Goal: Ask a question

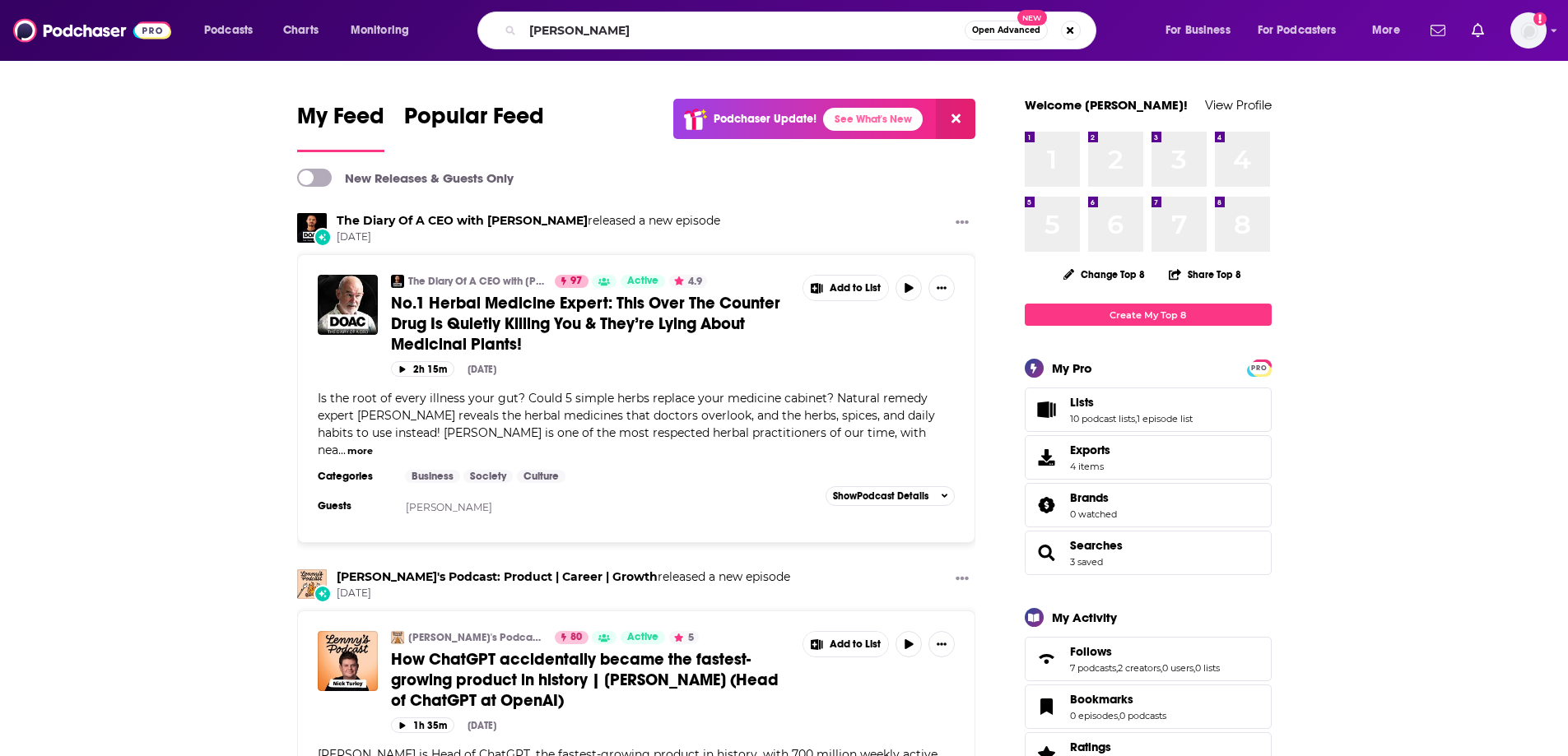
type input "[PERSON_NAME]"
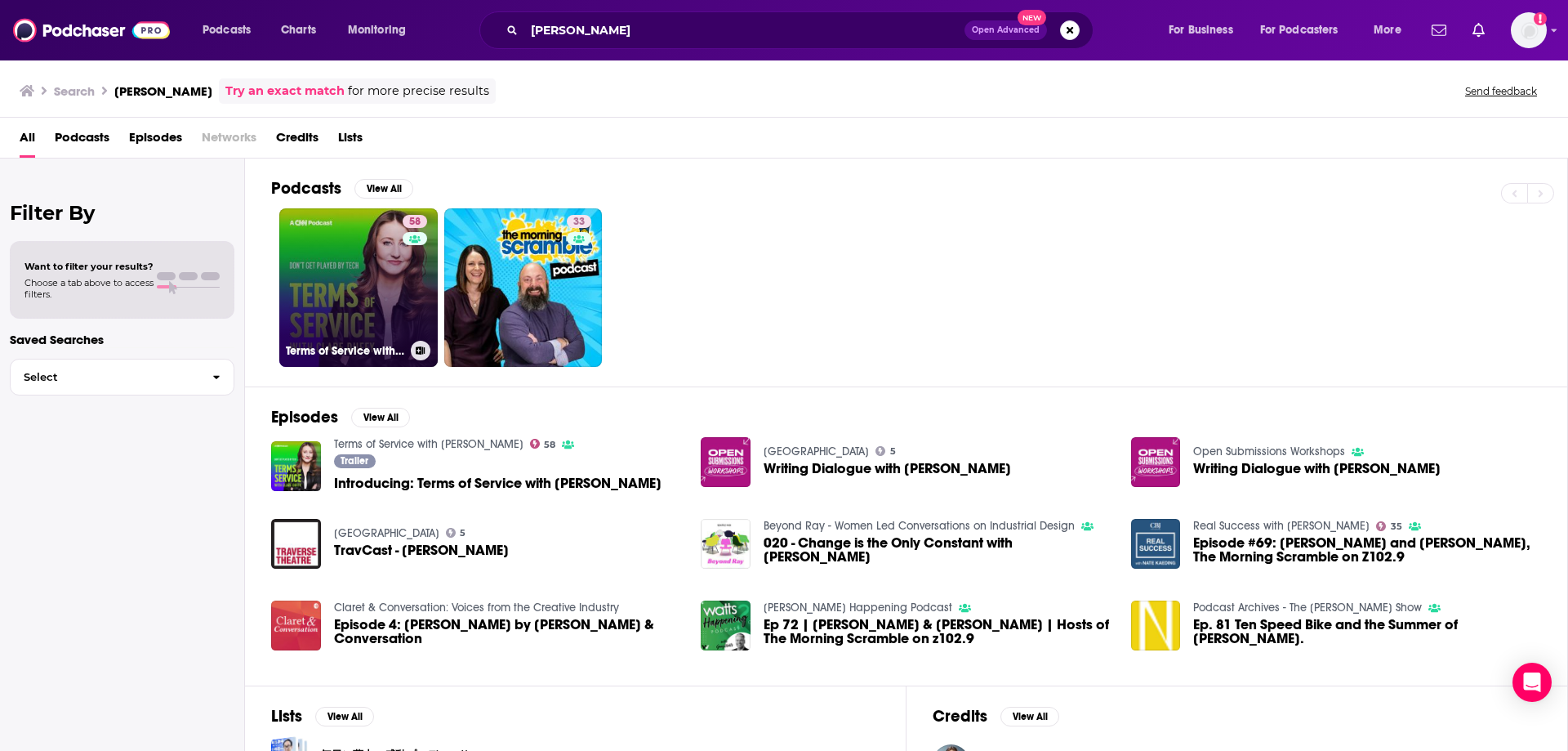
click at [352, 257] on link "58 Terms of Service with [PERSON_NAME]" at bounding box center [359, 288] width 159 height 159
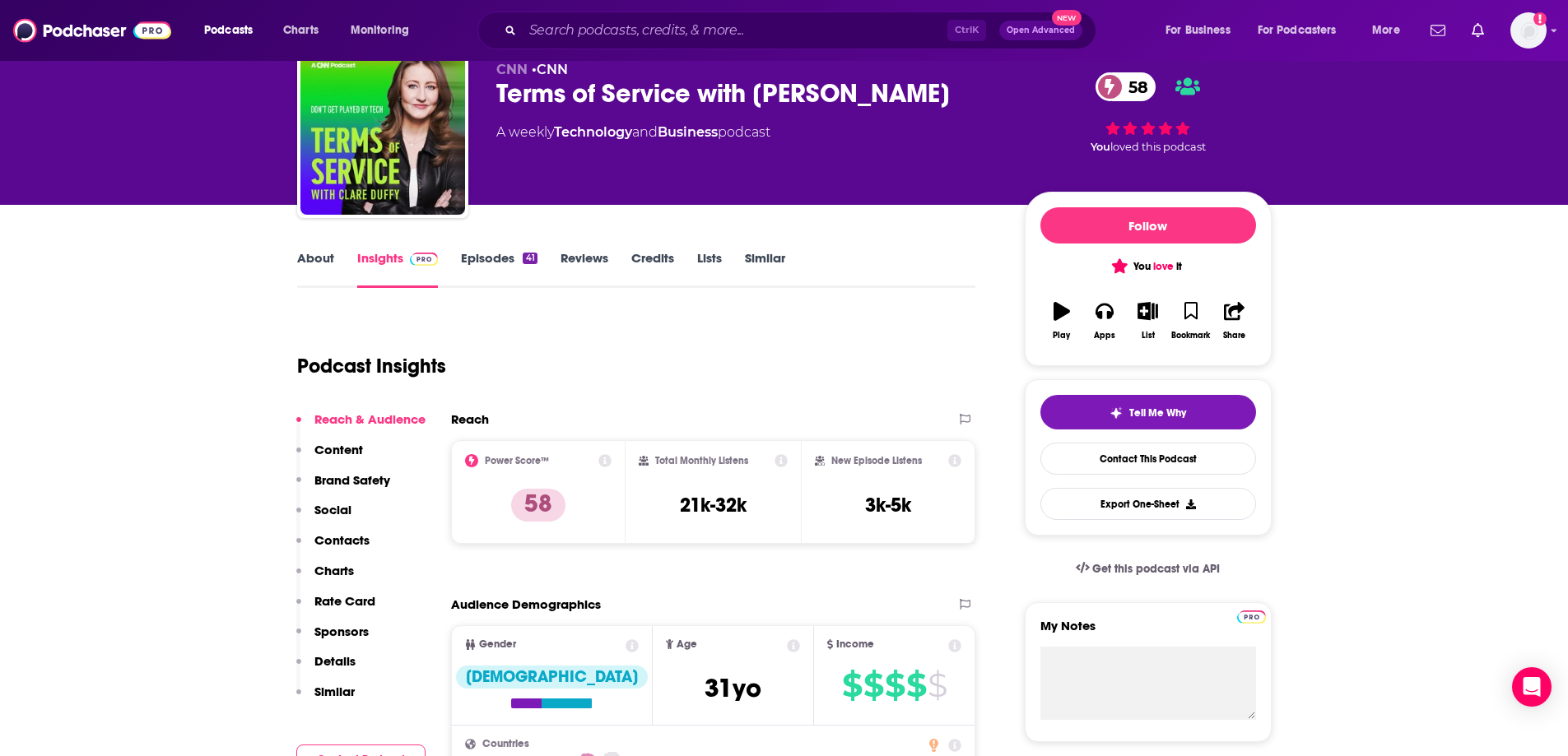
scroll to position [83, 0]
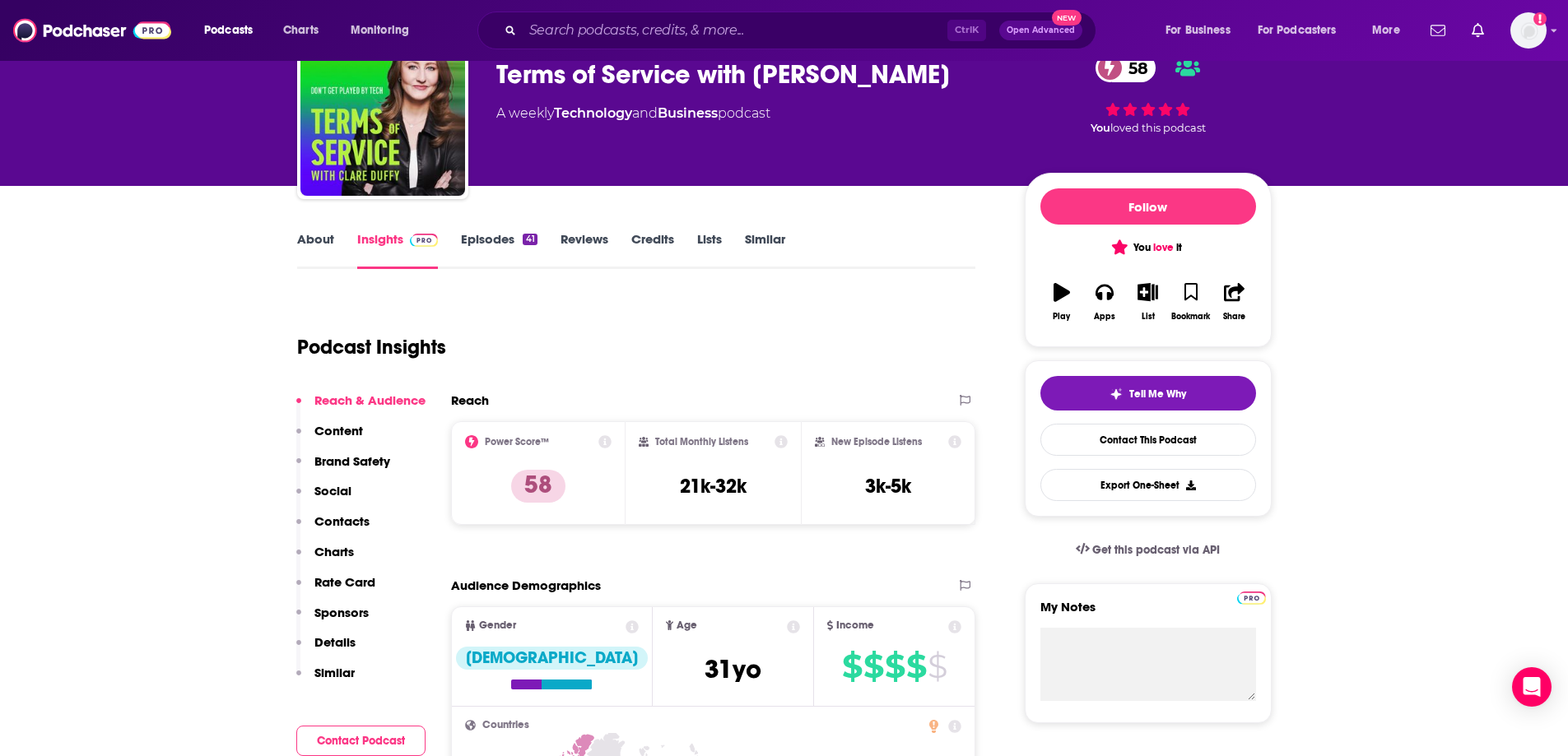
click at [784, 441] on icon at bounding box center [781, 441] width 13 height 13
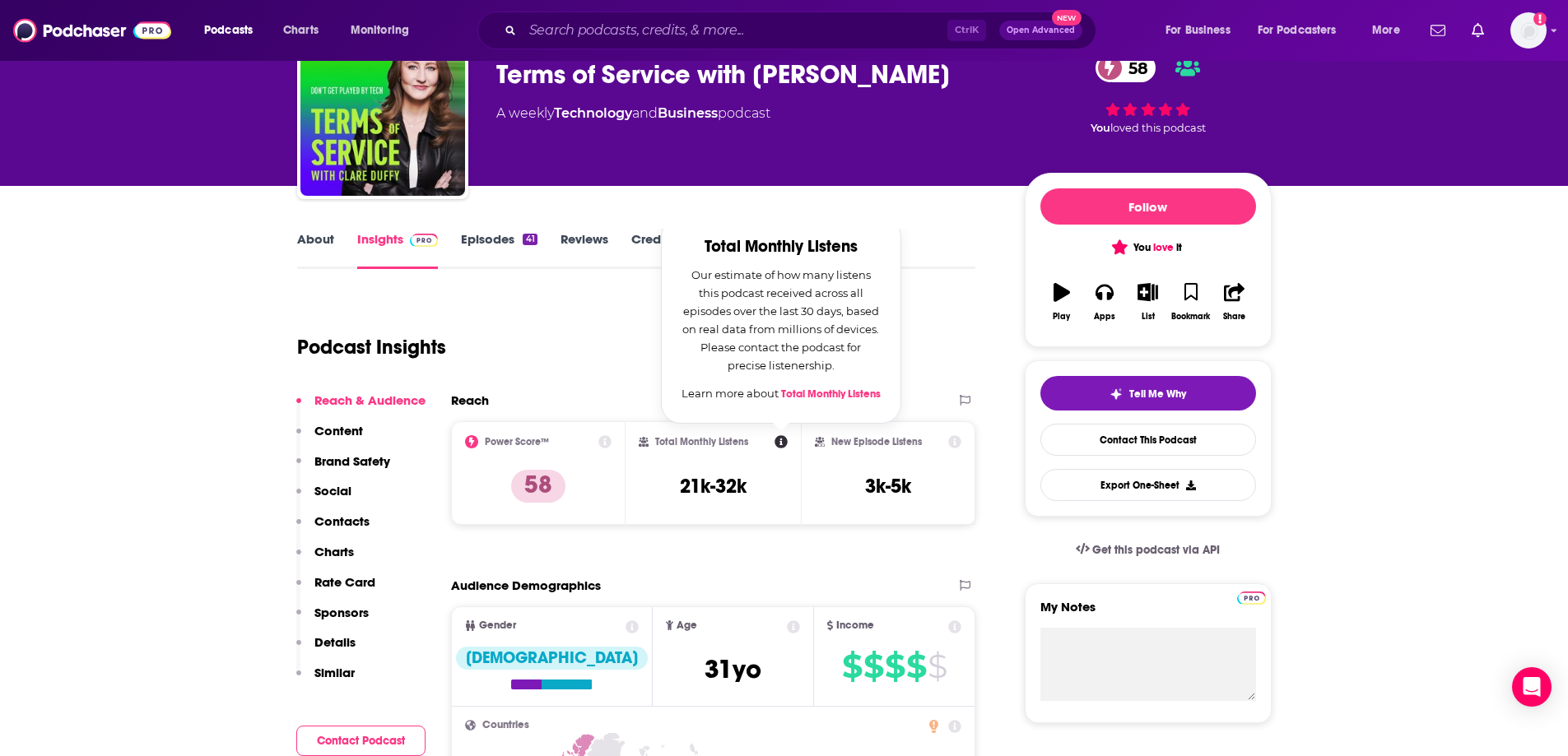
click at [820, 394] on link "Total Monthly Listens" at bounding box center [831, 394] width 99 height 13
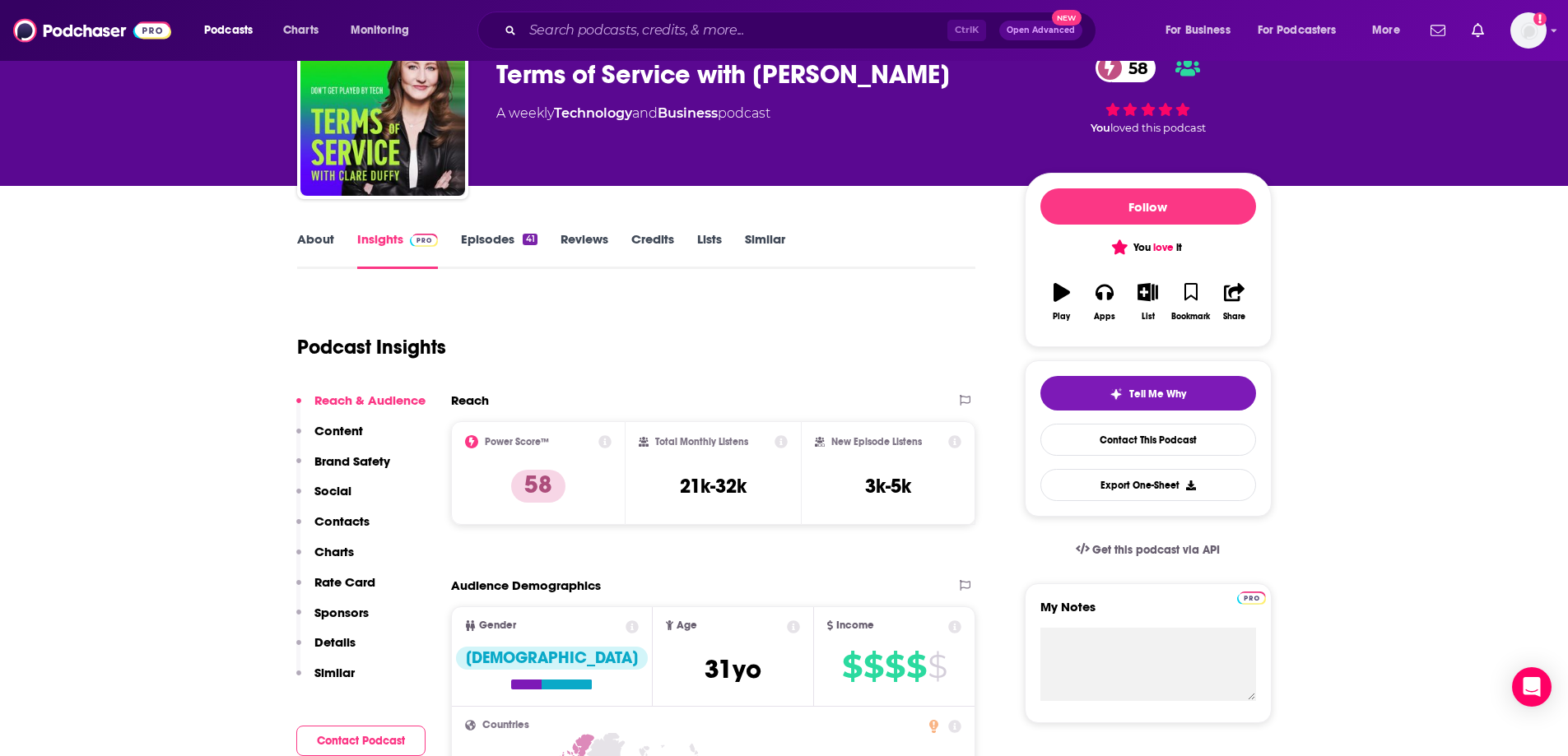
click at [1537, 677] on div "Open Intercom Messenger" at bounding box center [1532, 687] width 44 height 44
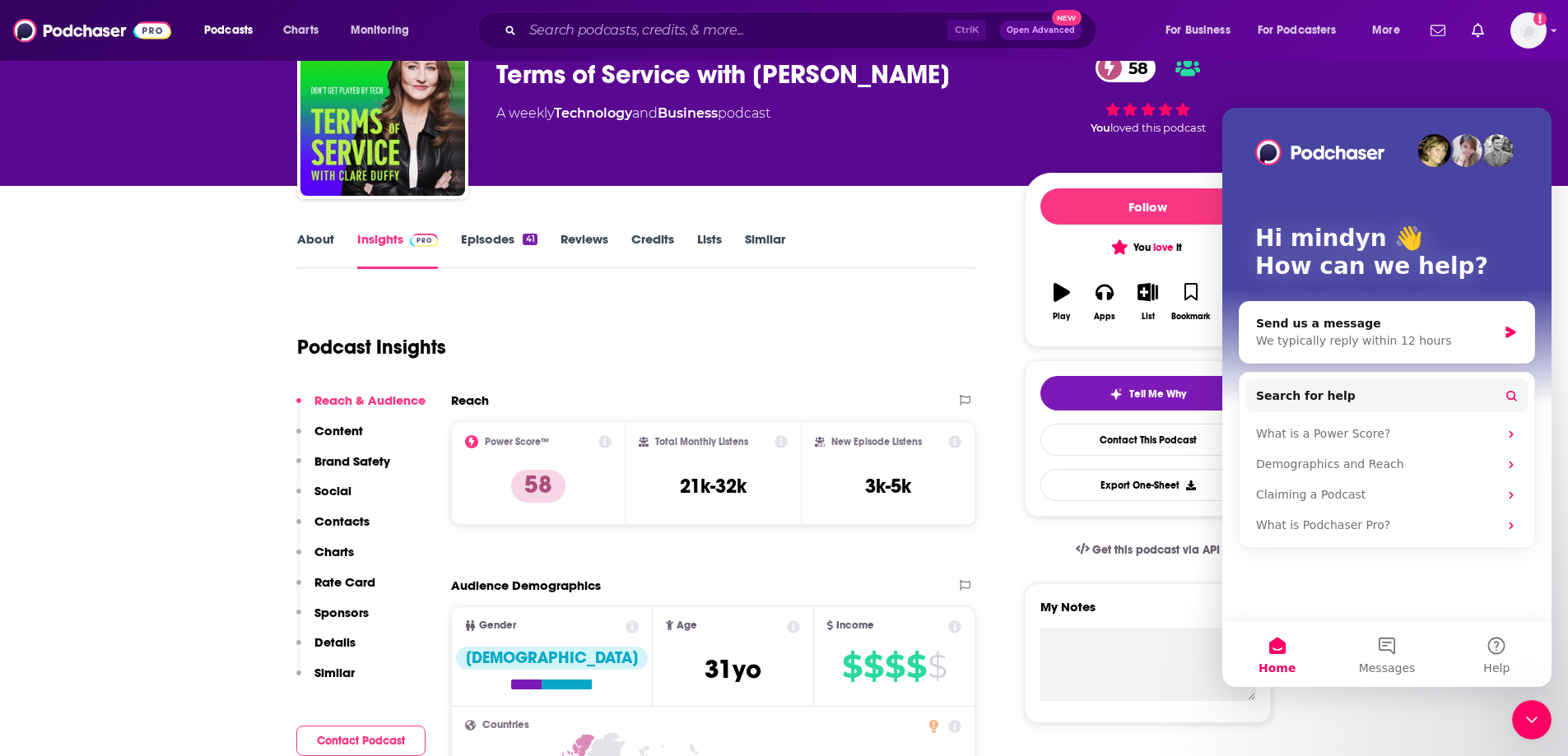
scroll to position [0, 0]
click at [1338, 345] on div "We typically reply within 12 hours" at bounding box center [1376, 340] width 241 height 17
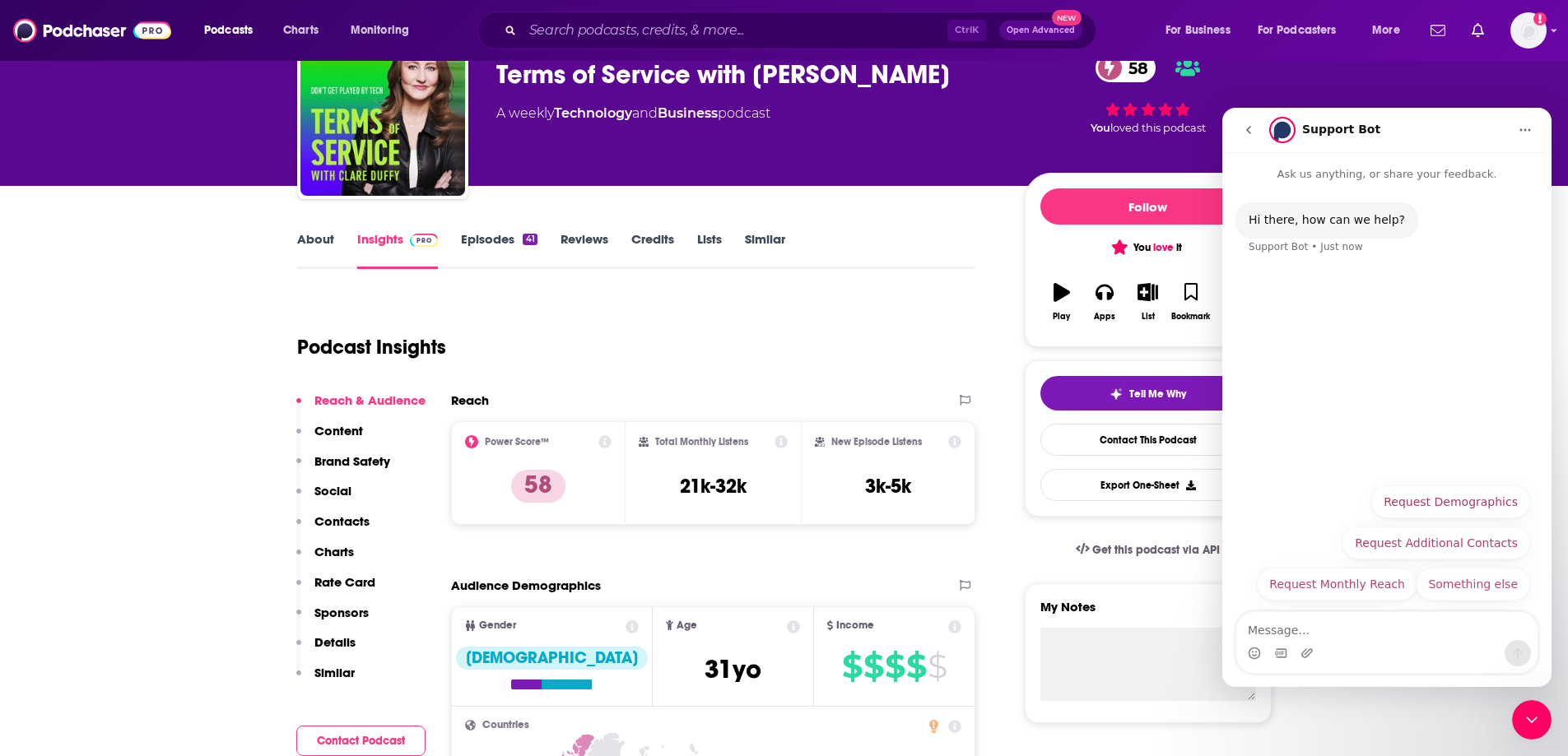
click at [1355, 635] on textarea "Message…" at bounding box center [1387, 626] width 301 height 28
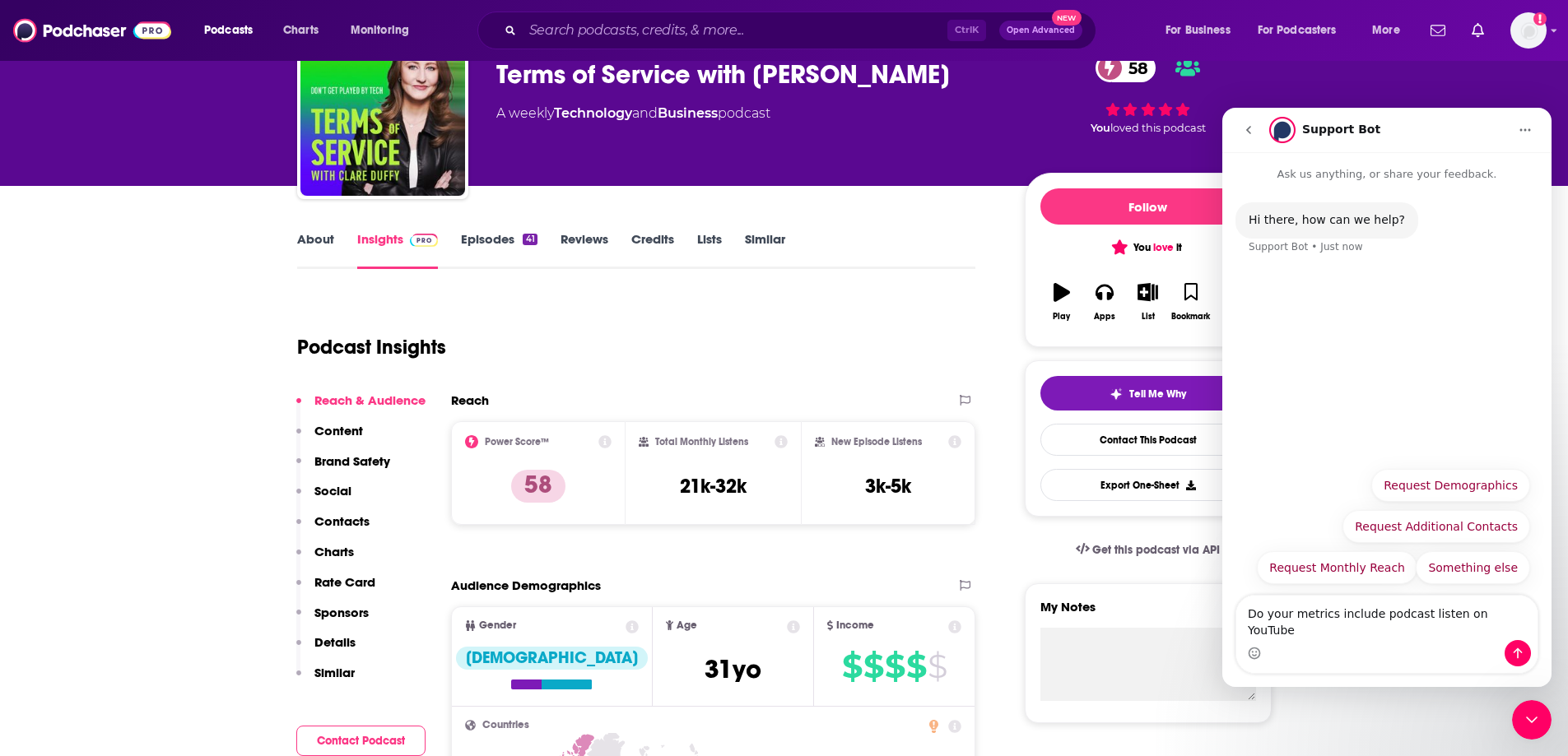
type textarea "Do your metrics include podcast listen on YouTube?"
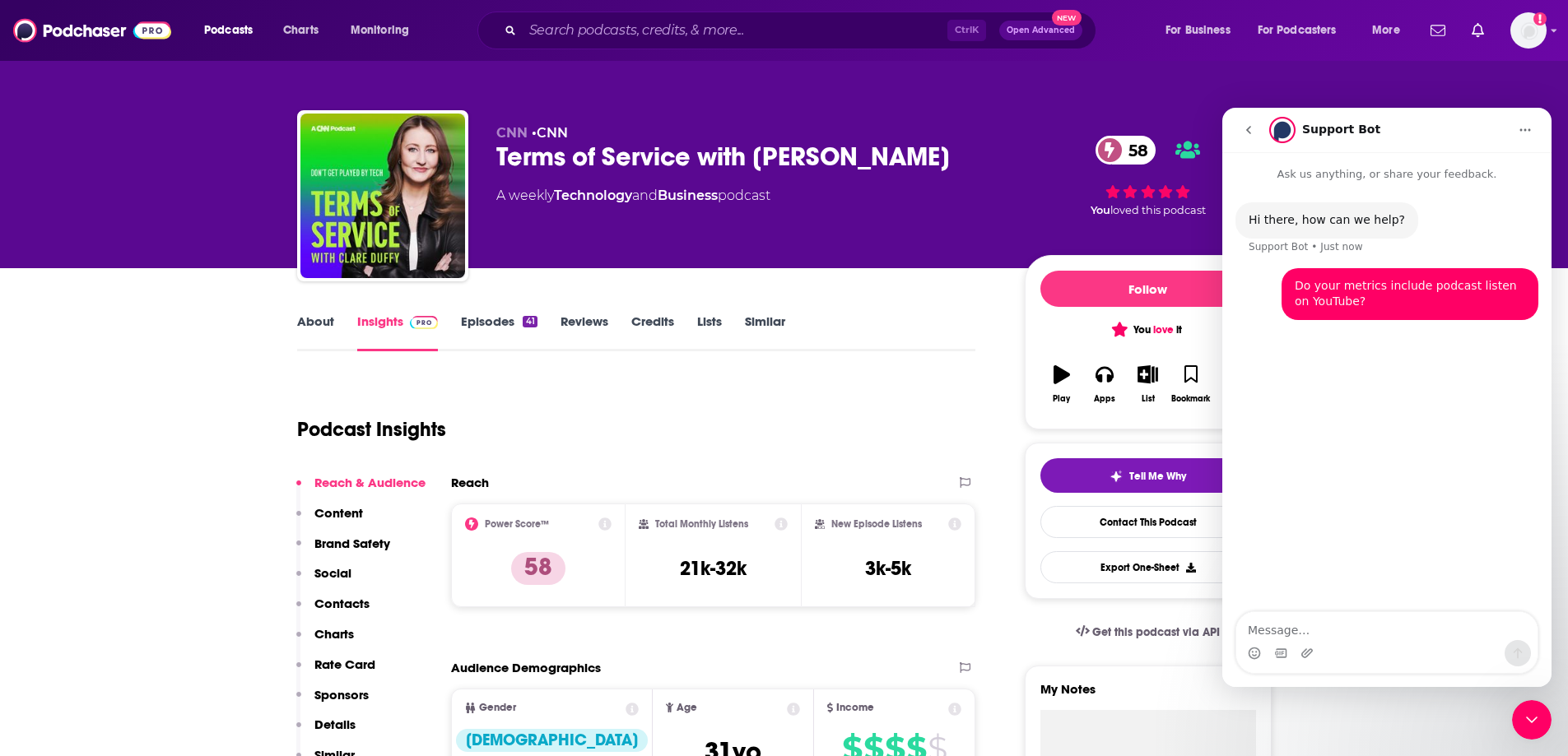
click at [493, 318] on link "Episodes 41" at bounding box center [498, 332] width 75 height 38
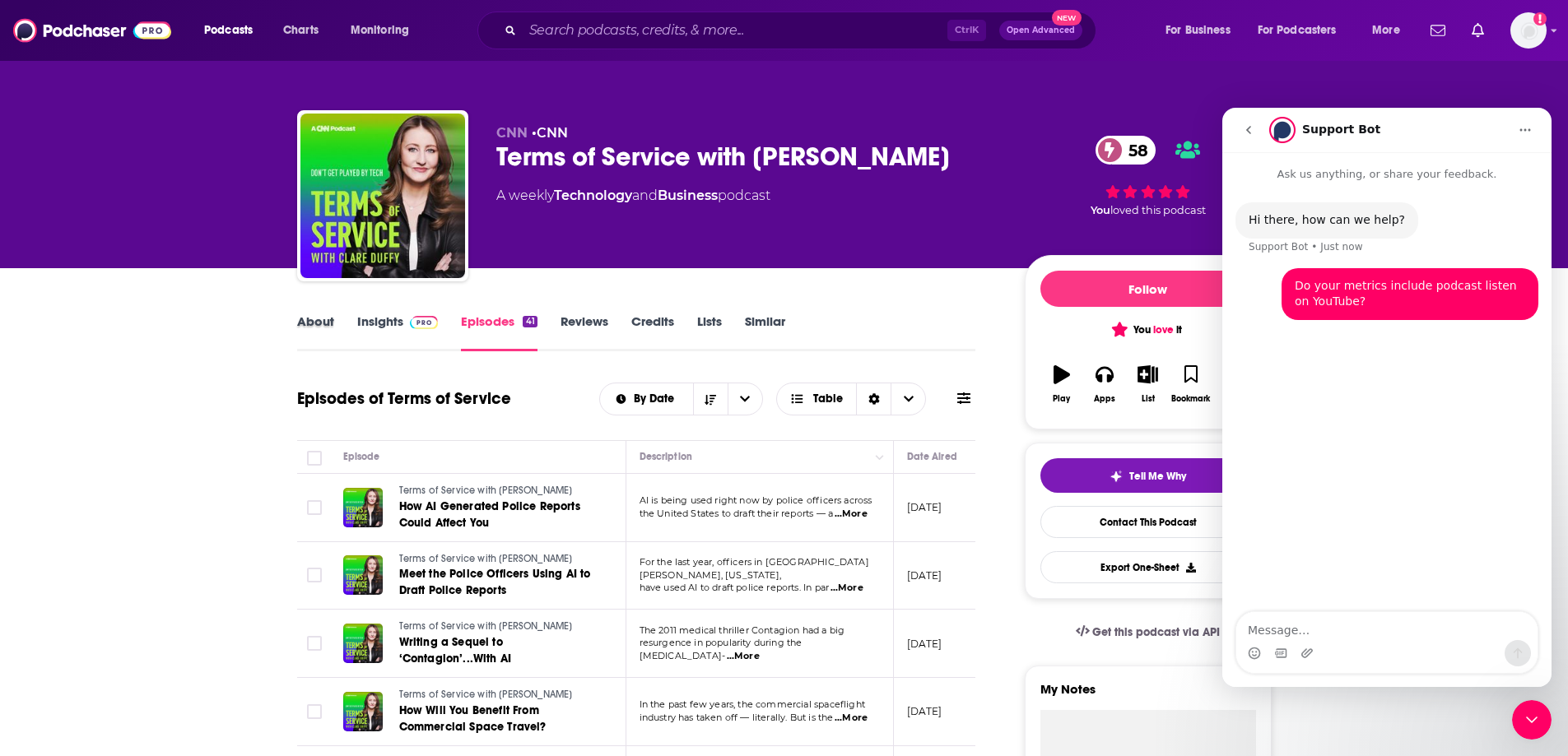
click at [353, 322] on div "About" at bounding box center [327, 332] width 60 height 38
click at [381, 325] on link "Insights" at bounding box center [398, 332] width 82 height 38
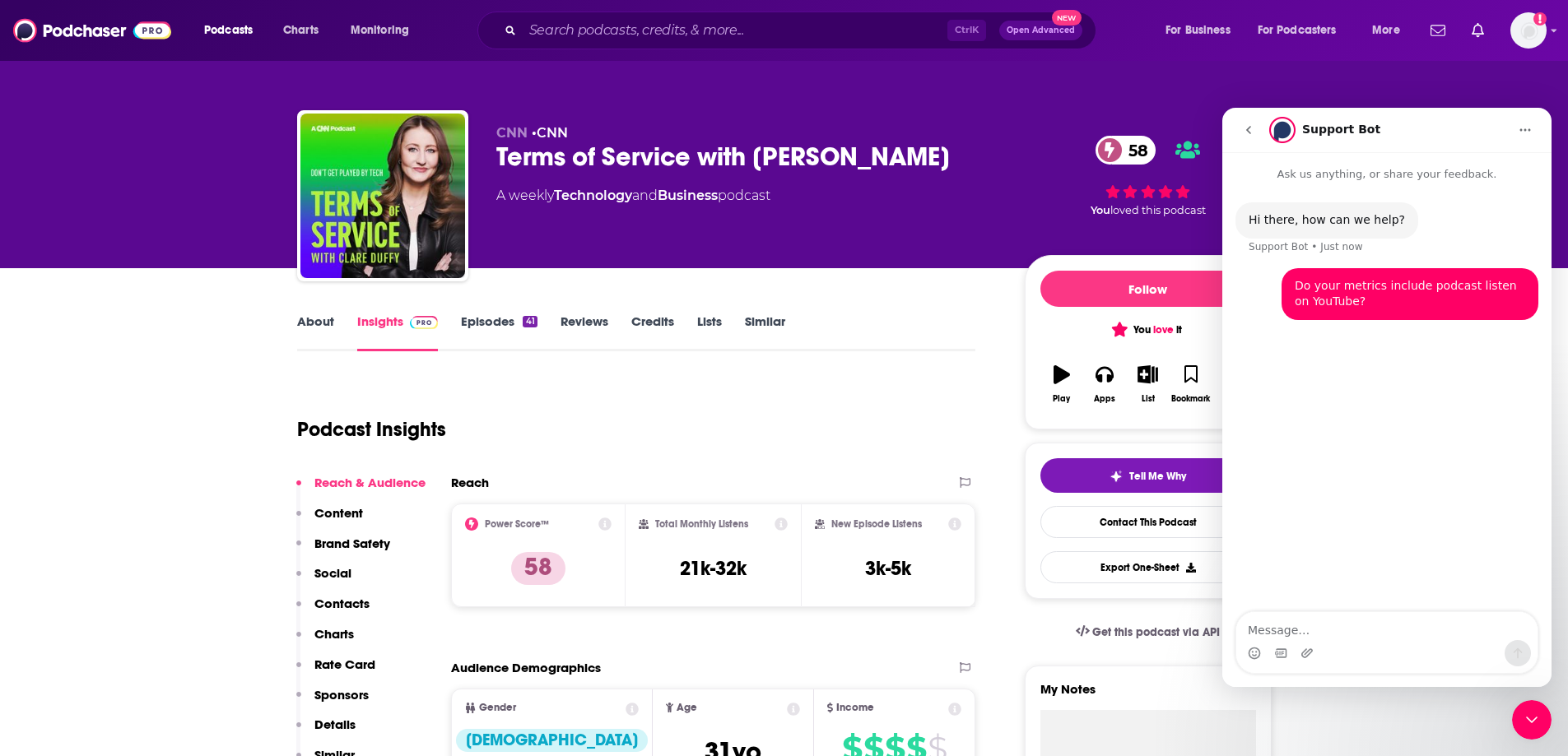
click at [686, 147] on div "Terms of Service with [PERSON_NAME] 58" at bounding box center [747, 156] width 502 height 32
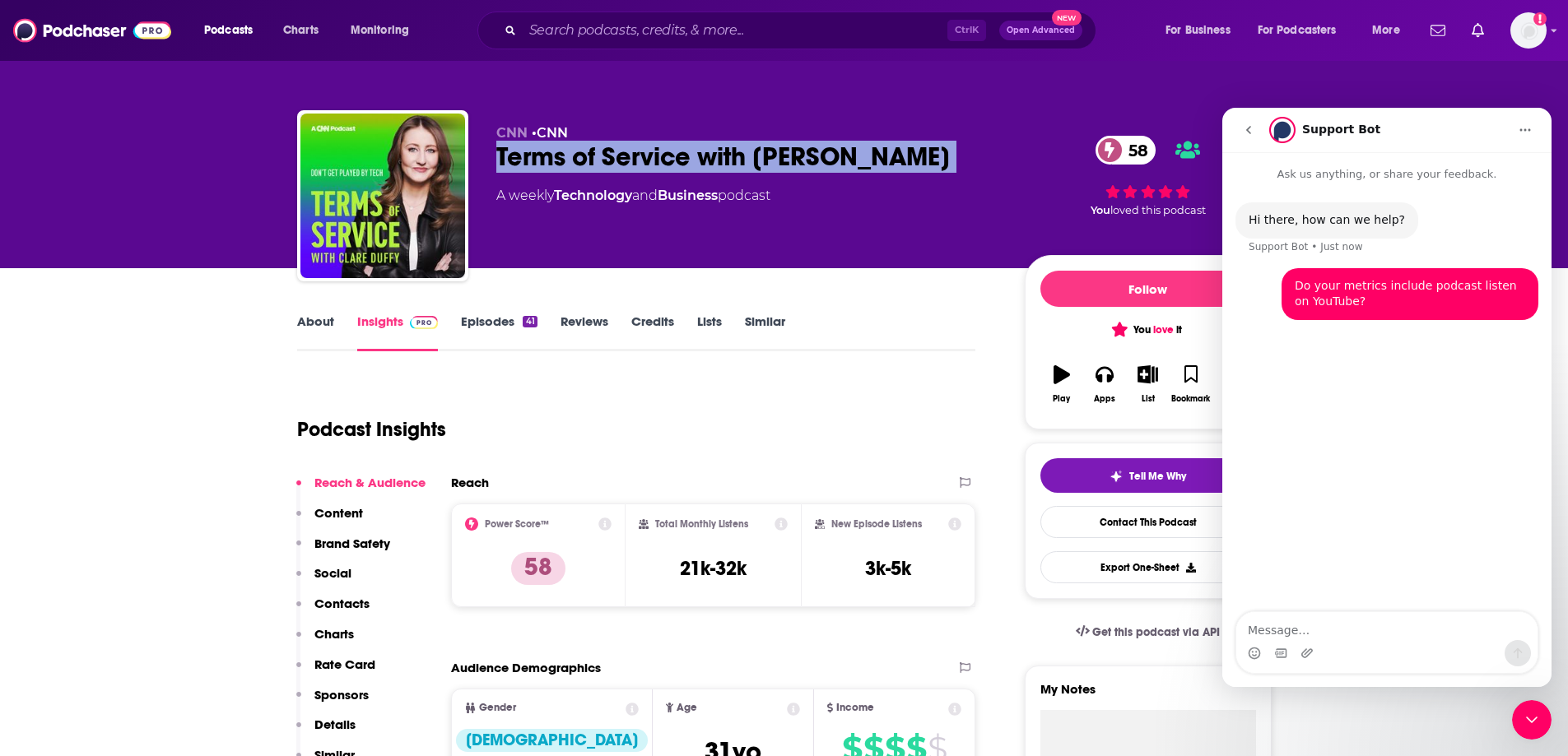
click at [686, 147] on div "Terms of Service with [PERSON_NAME] 58" at bounding box center [747, 156] width 502 height 32
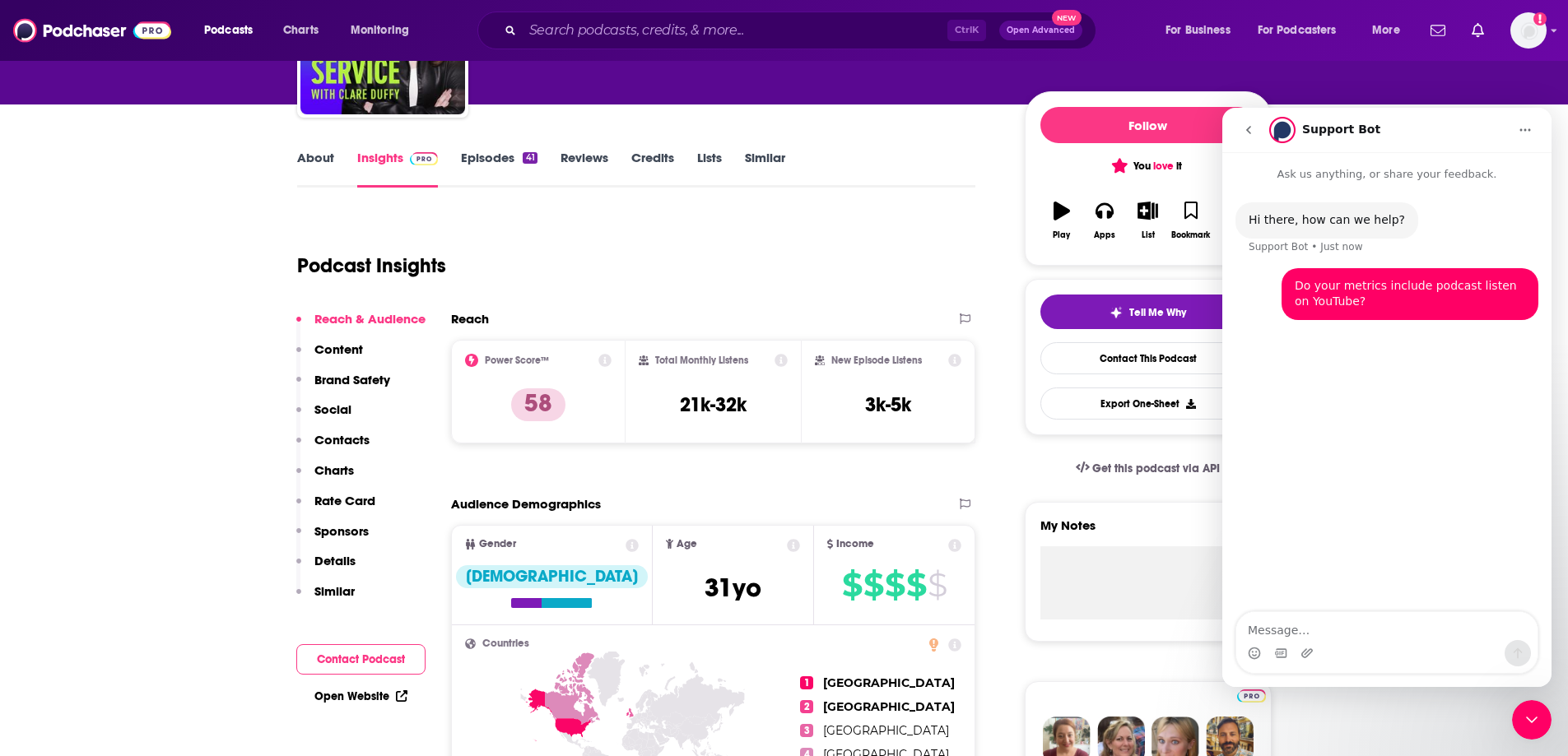
scroll to position [164, 0]
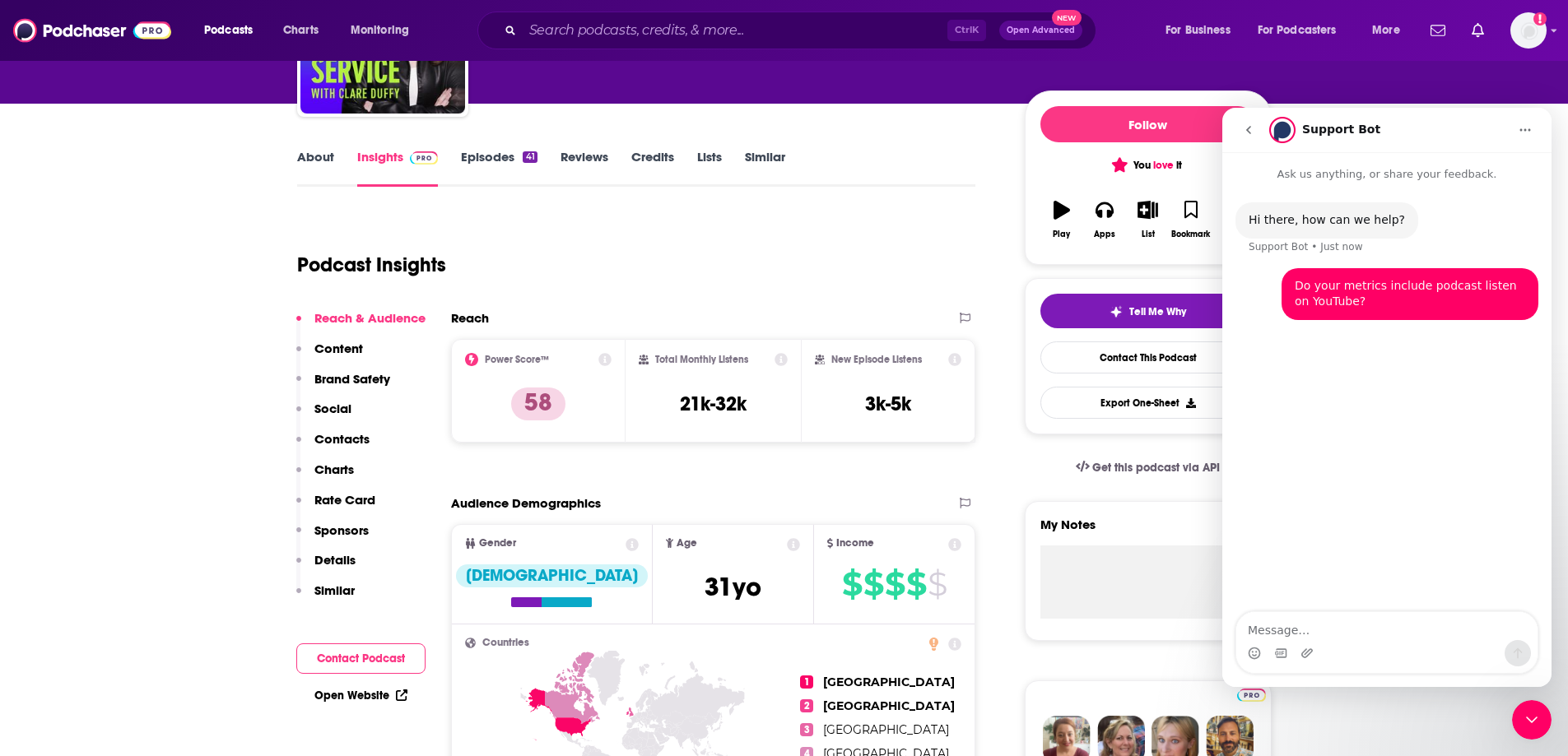
click at [954, 359] on icon at bounding box center [956, 360] width 13 height 13
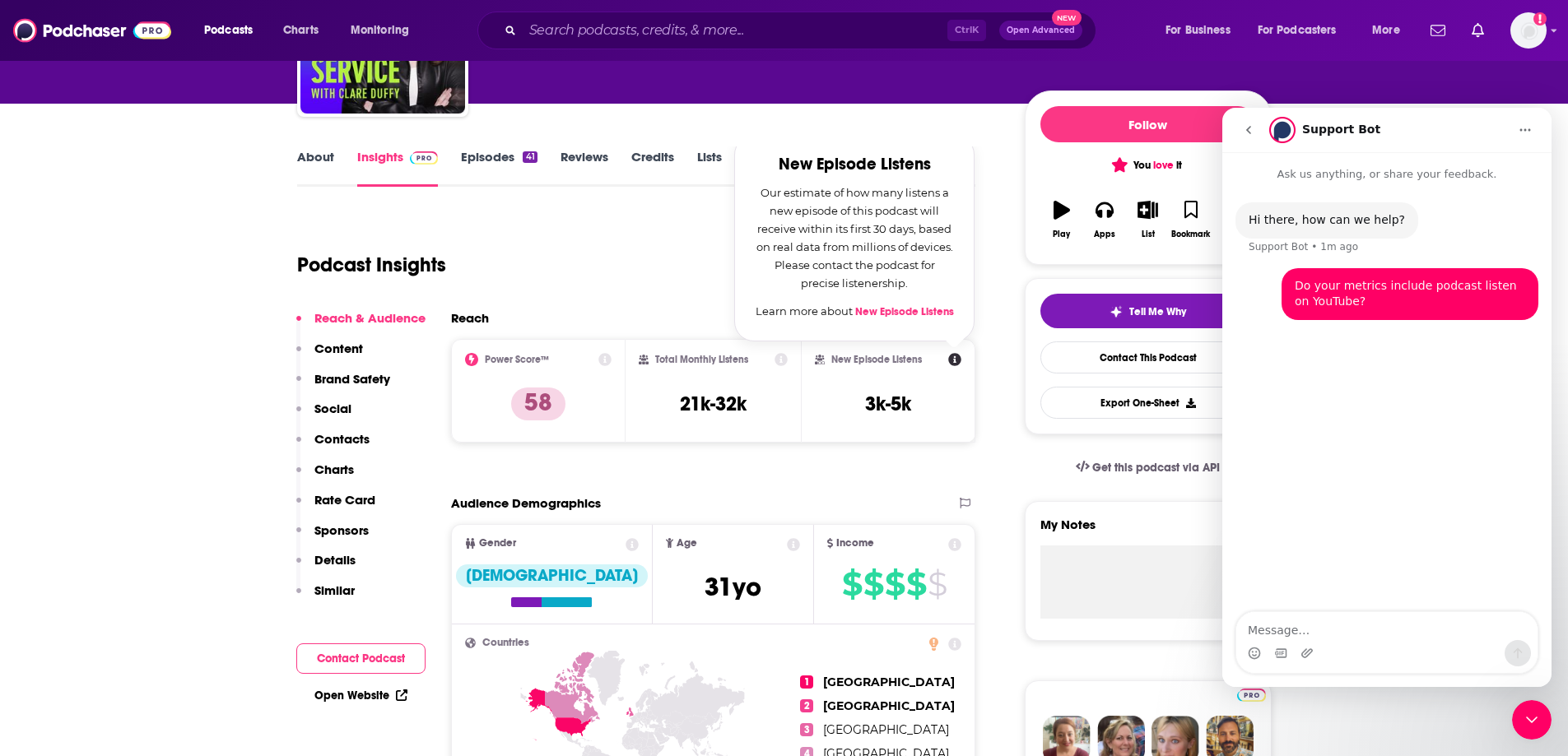
click at [902, 312] on link "New Episode Listens" at bounding box center [905, 312] width 99 height 13
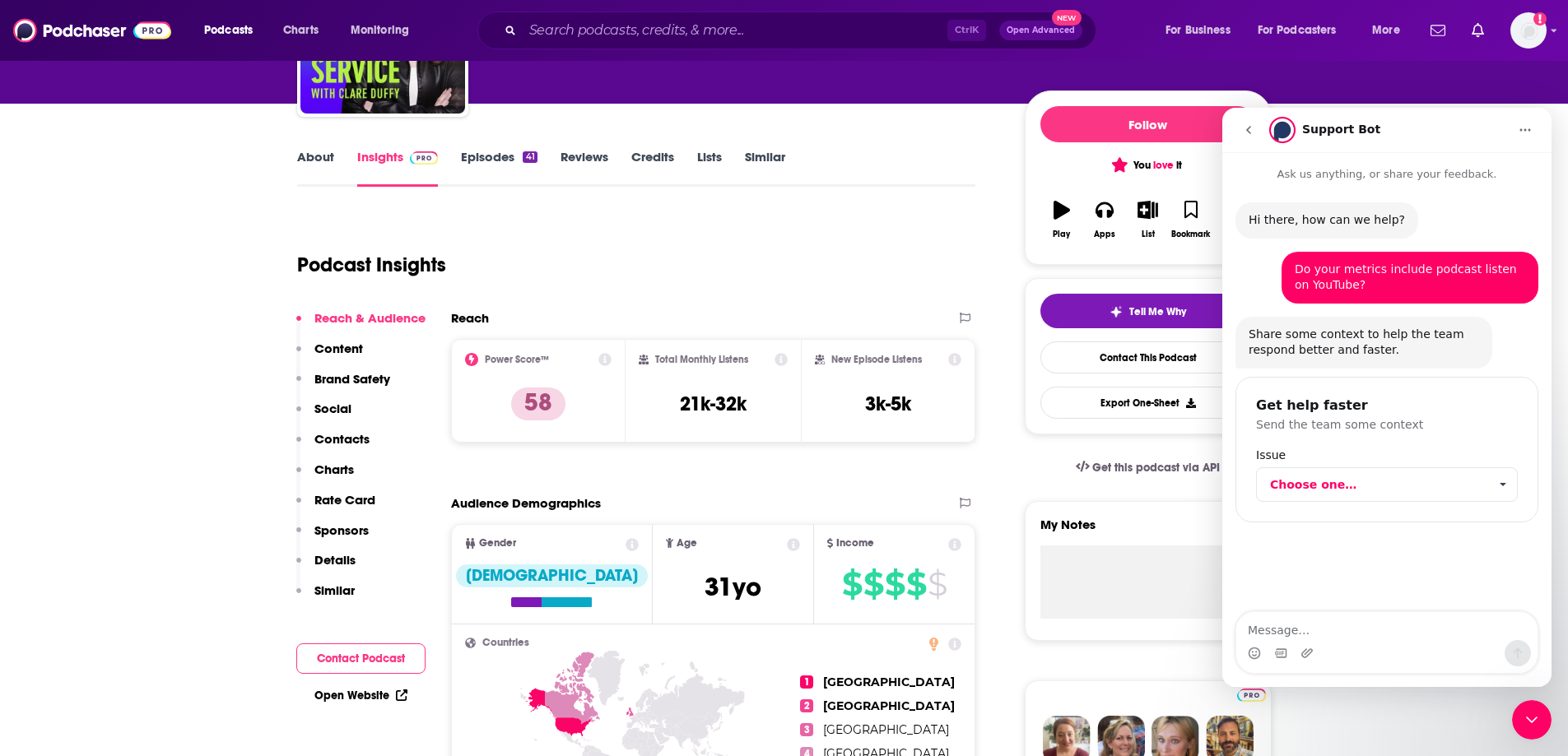
click at [1248, 132] on icon "go back" at bounding box center [1249, 129] width 13 height 13
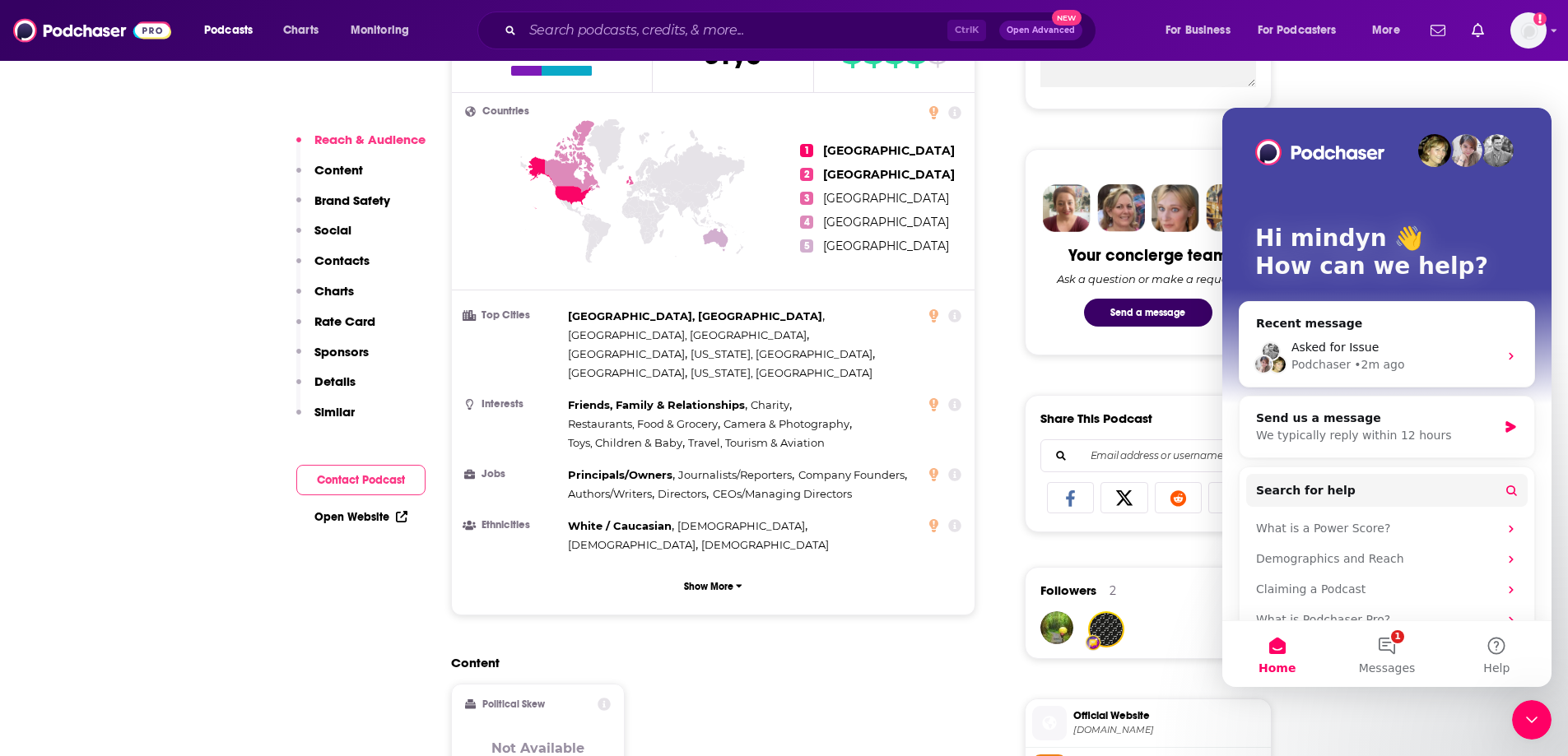
scroll to position [823, 0]
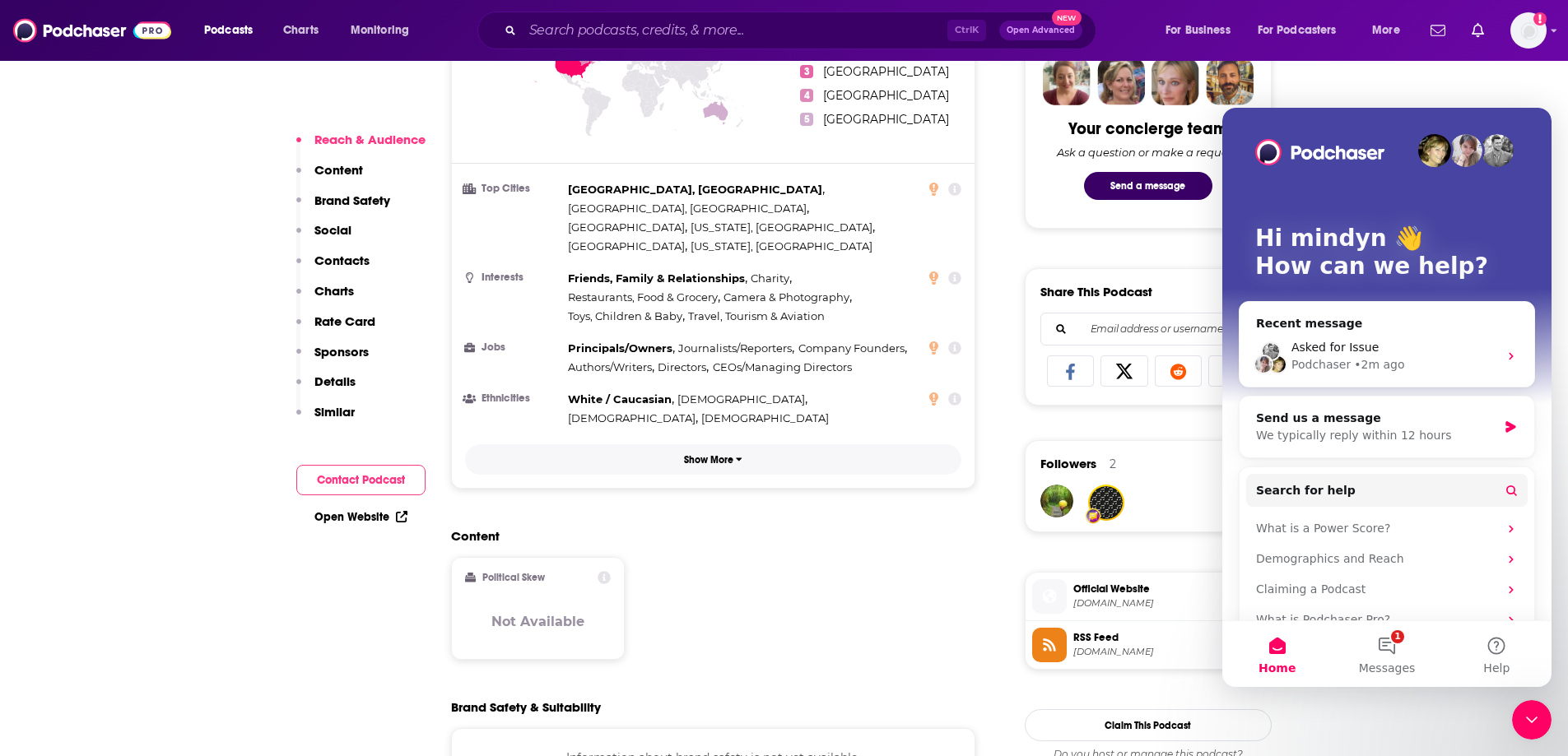
click at [709, 454] on p "Show More" at bounding box center [709, 460] width 50 height 12
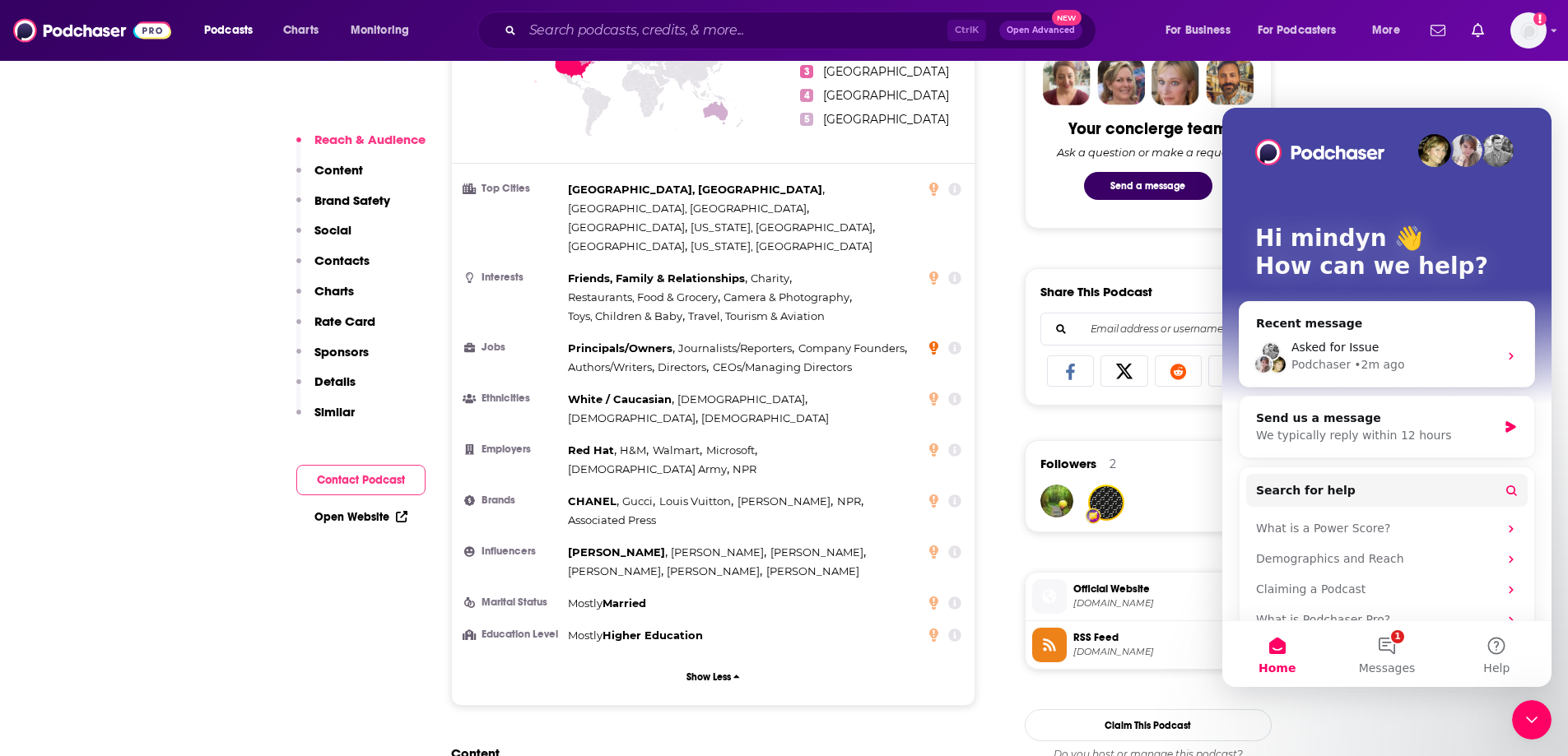
click at [935, 340] on icon at bounding box center [934, 347] width 9 height 13
click at [957, 341] on icon at bounding box center [956, 348] width 13 height 13
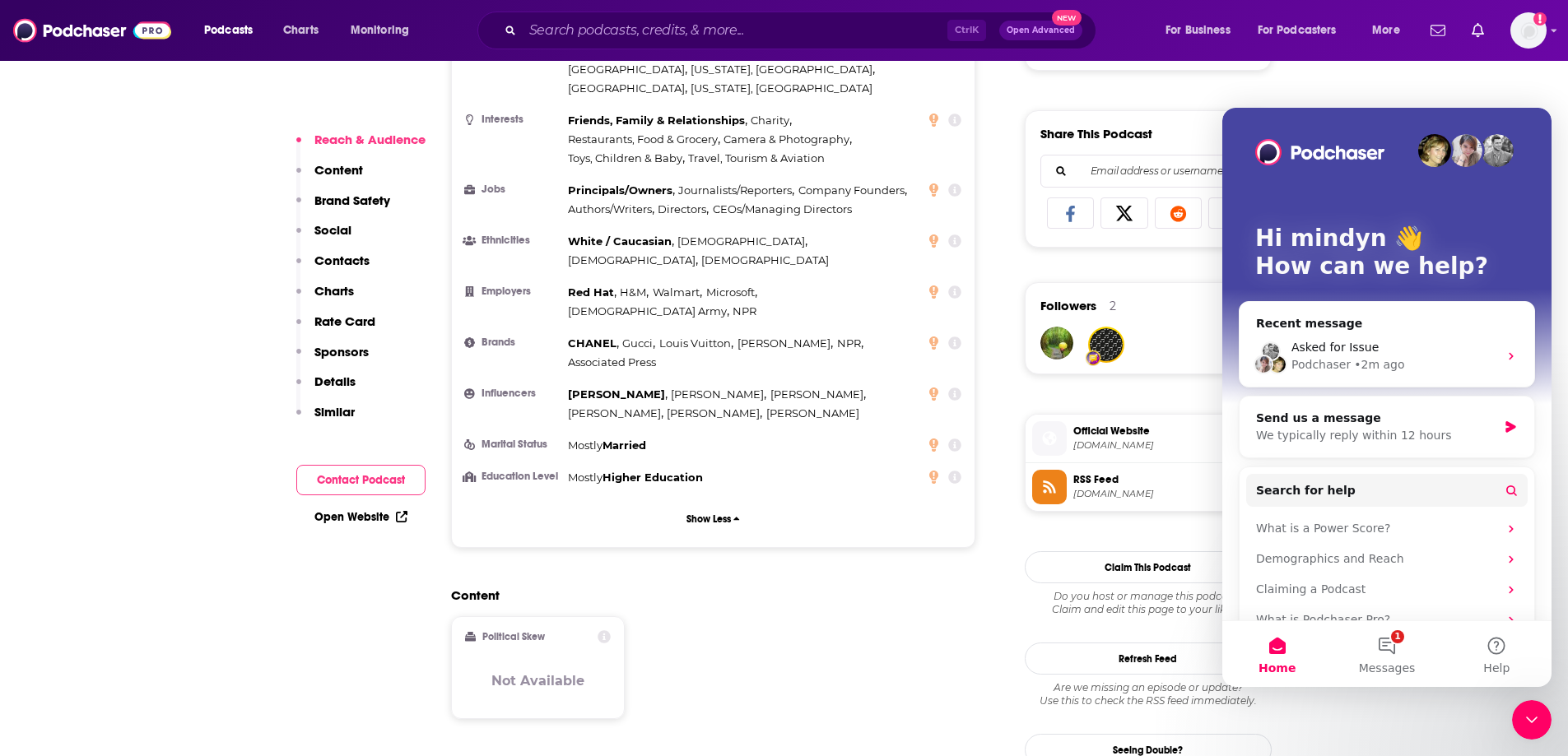
scroll to position [987, 0]
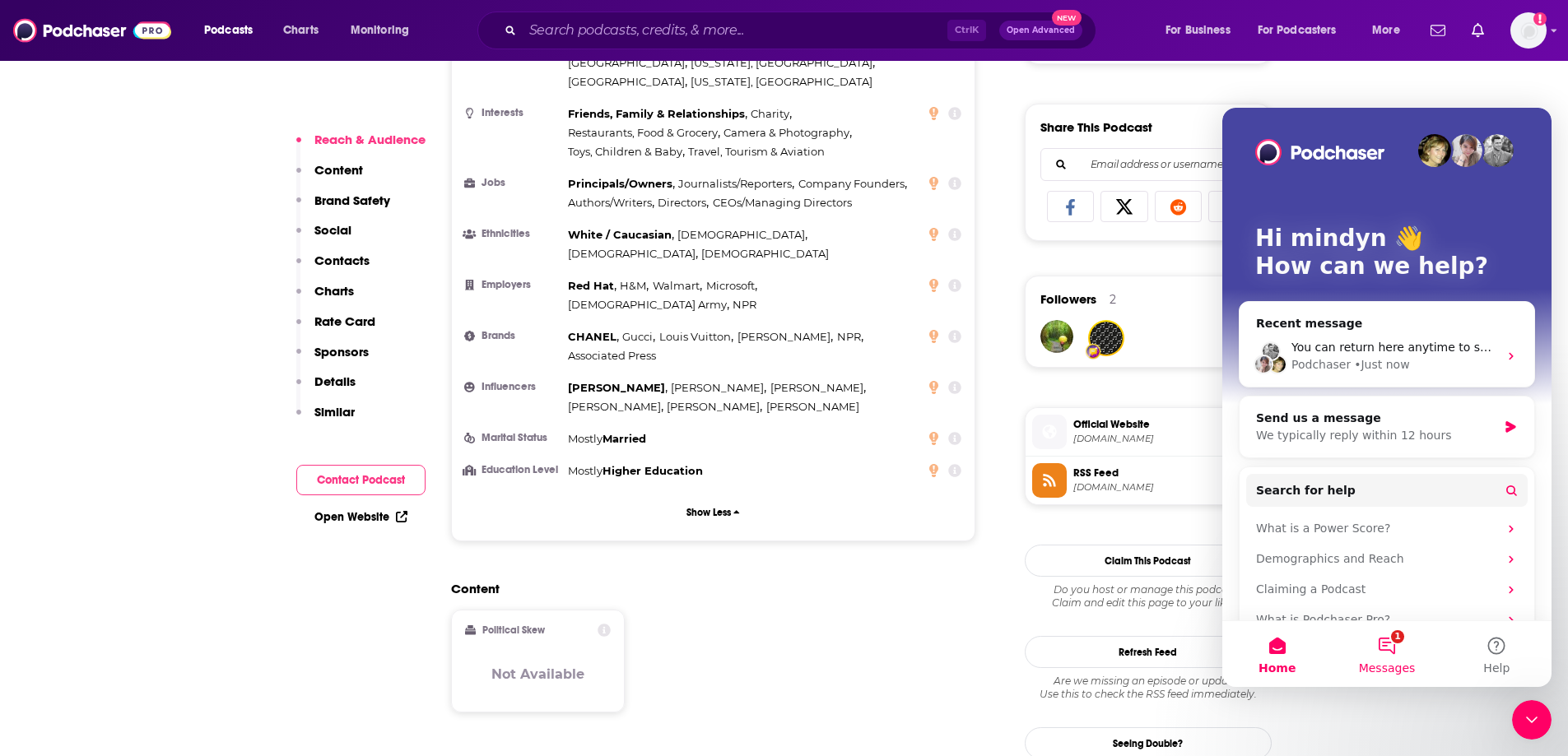
click at [1372, 636] on button "1 Messages" at bounding box center [1386, 654] width 109 height 66
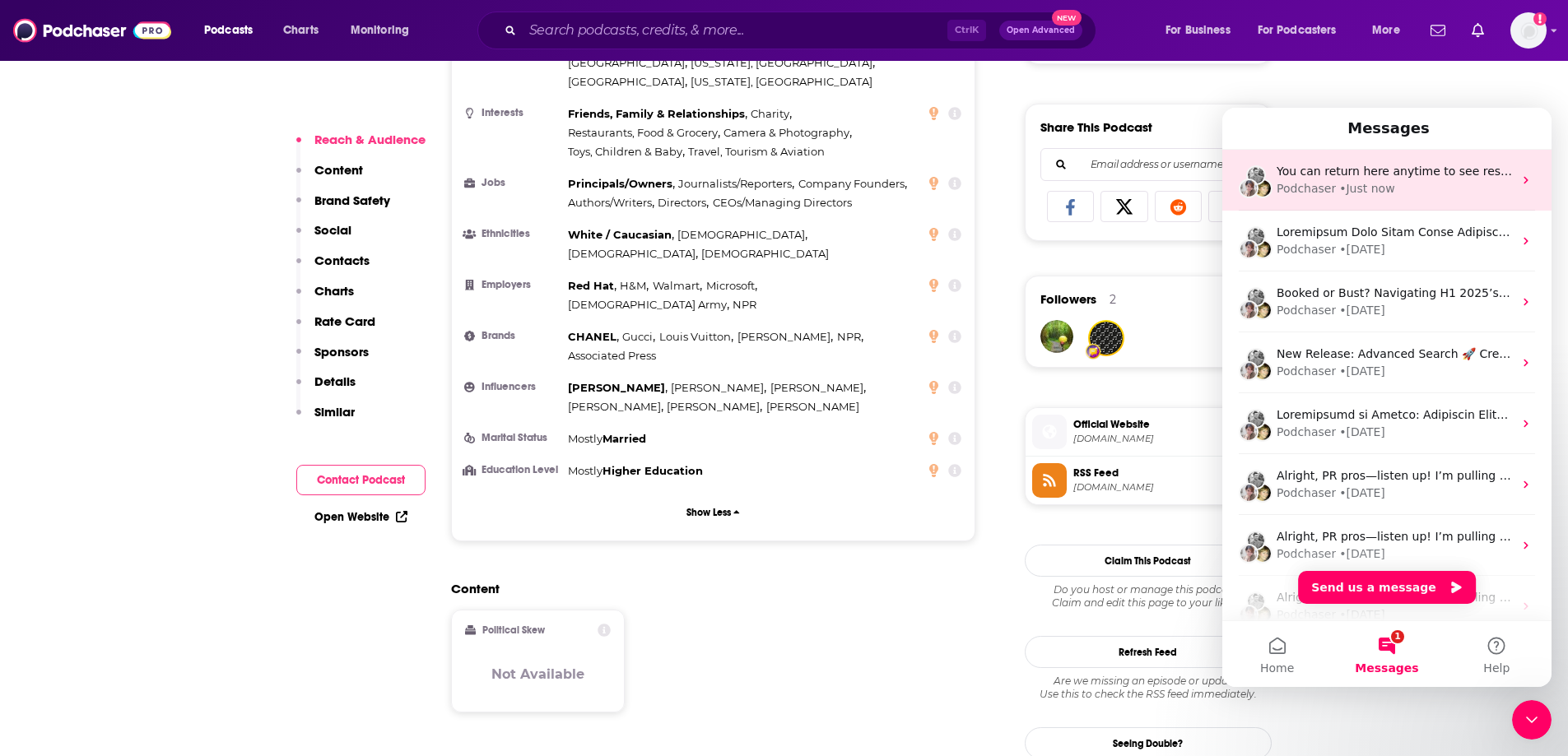
click at [1379, 187] on div "• Just now" at bounding box center [1367, 188] width 55 height 17
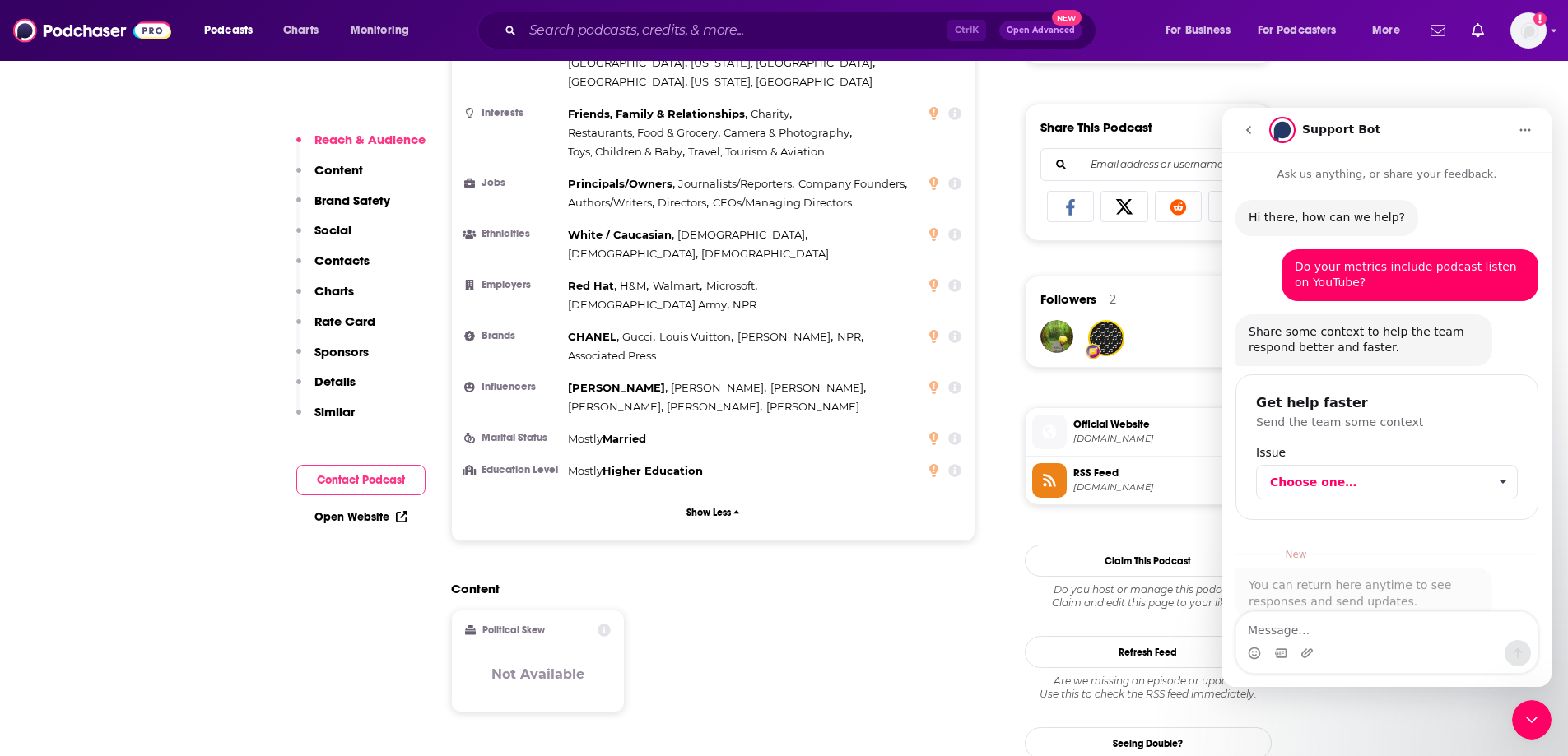
scroll to position [36, 0]
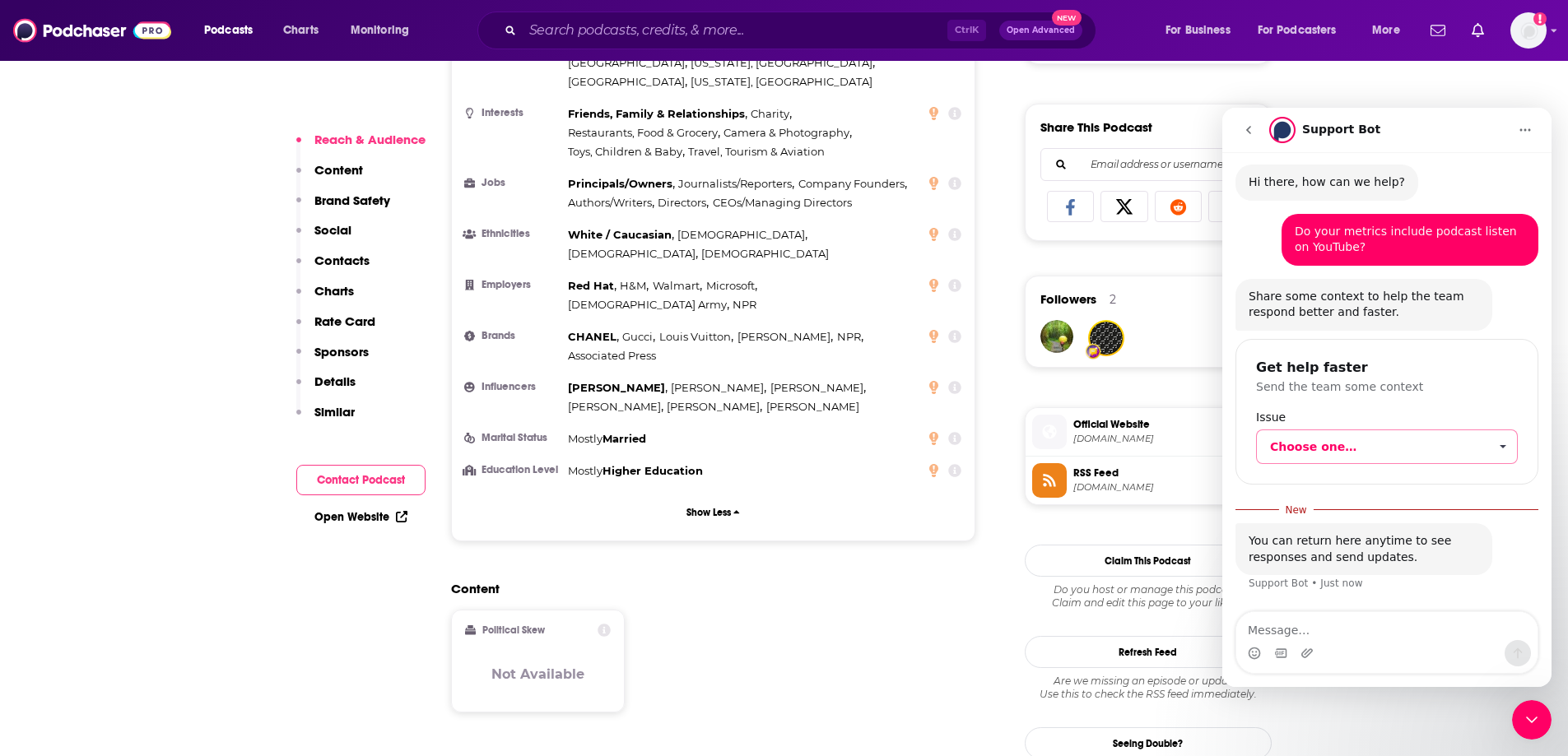
click at [1420, 450] on span "Choose one…" at bounding box center [1379, 447] width 218 height 33
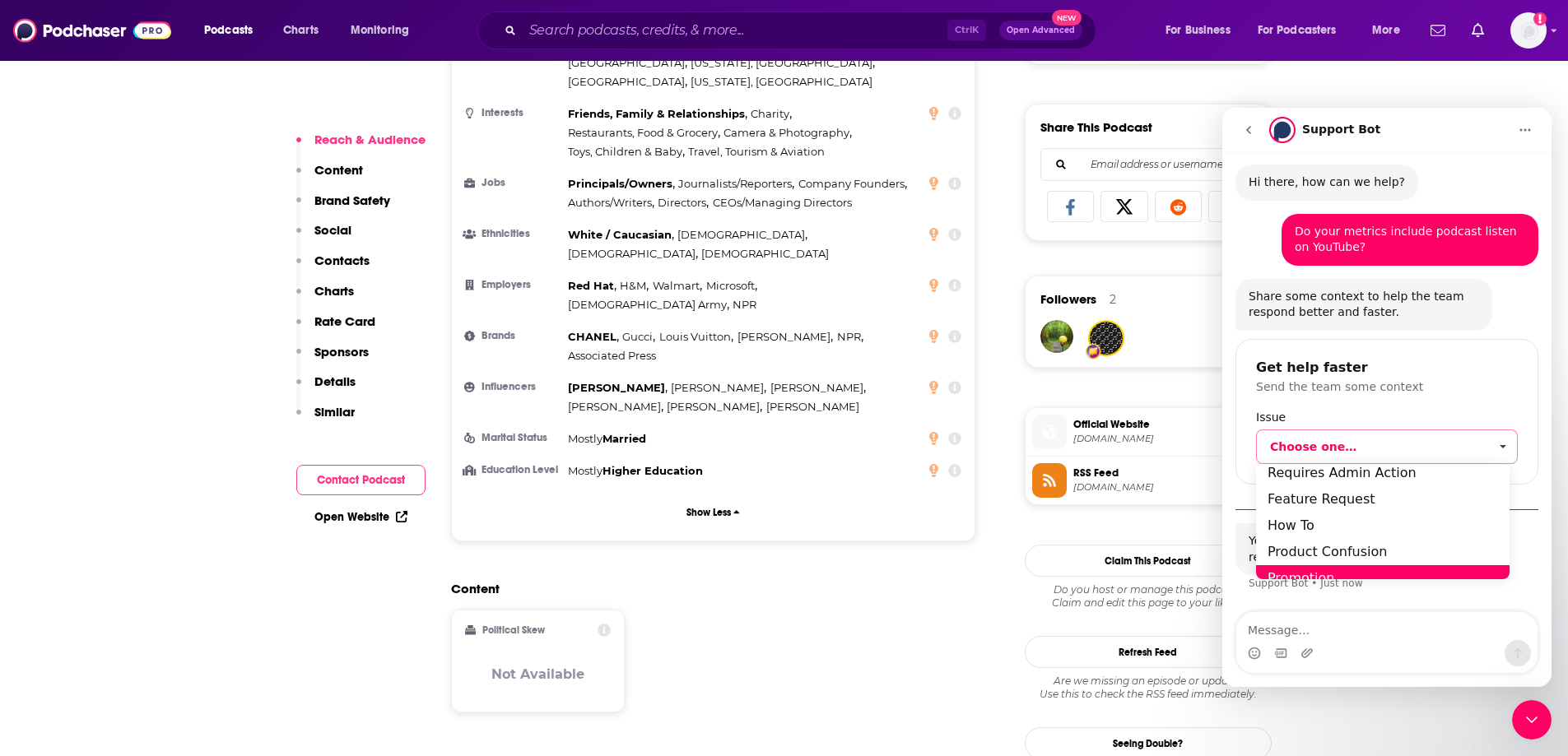
scroll to position [12, 0]
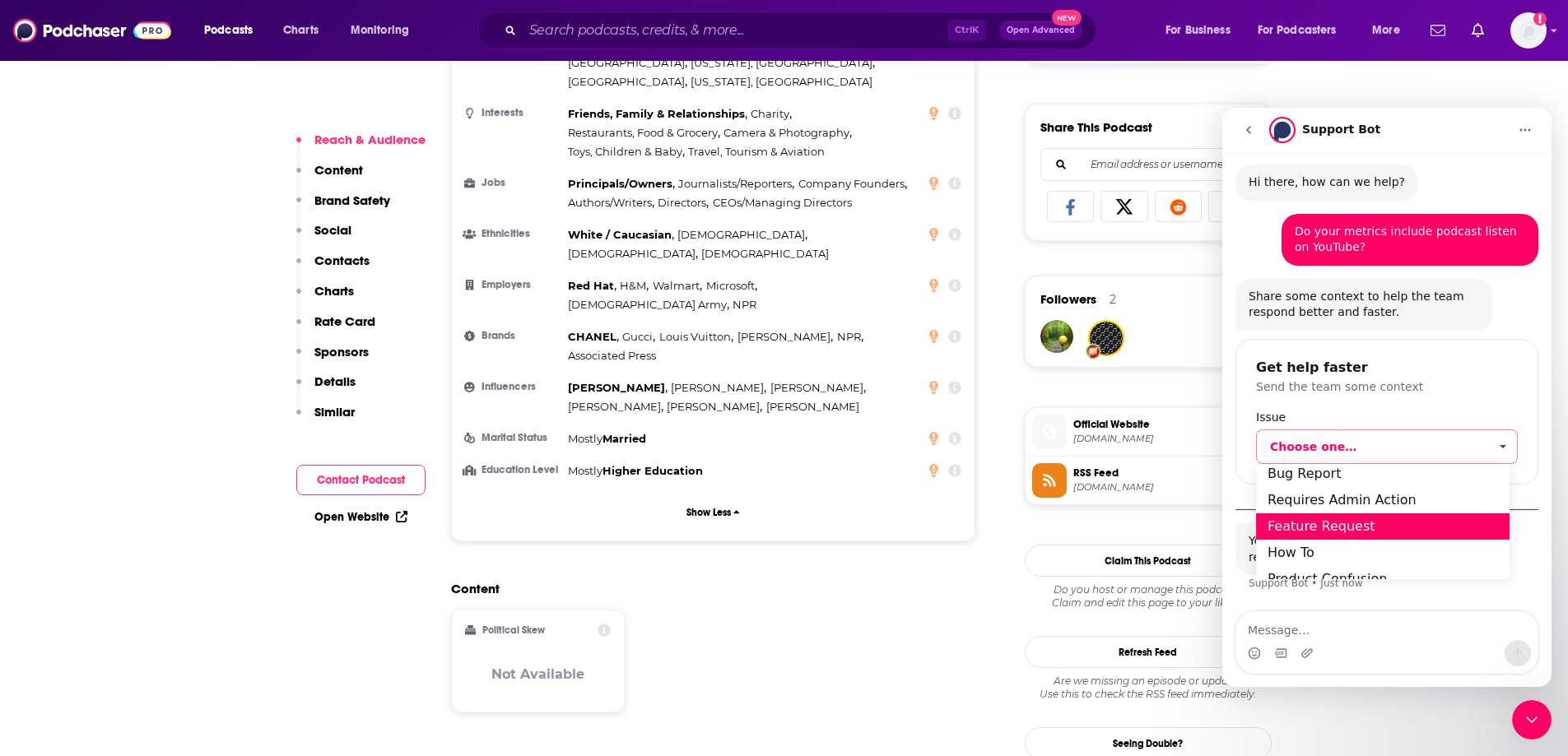
click at [1397, 528] on div "Feature Request" at bounding box center [1383, 526] width 253 height 27
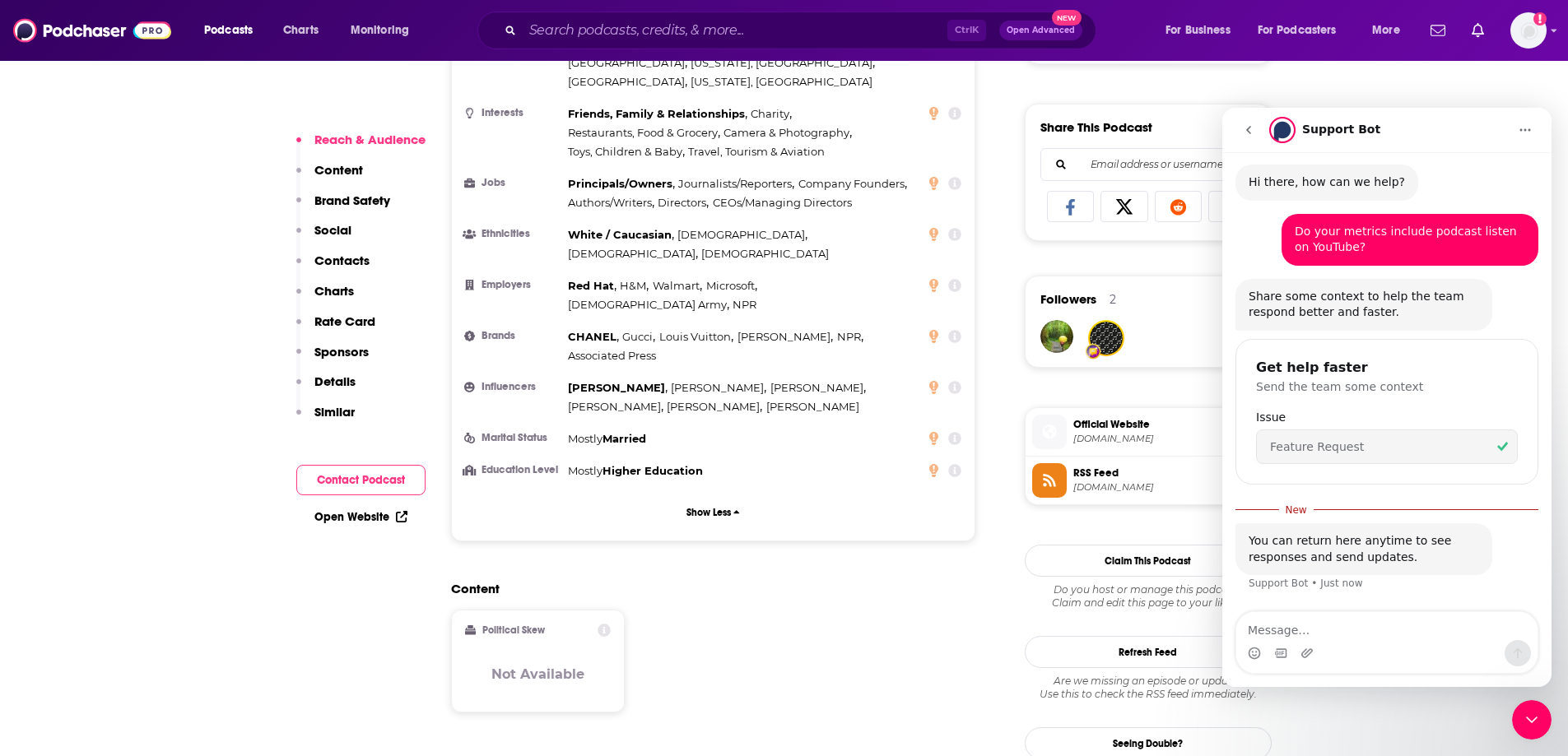
click at [935, 581] on div "Content Political Skew Not Available" at bounding box center [713, 653] width 525 height 146
click at [1257, 131] on button "go back" at bounding box center [1249, 130] width 31 height 31
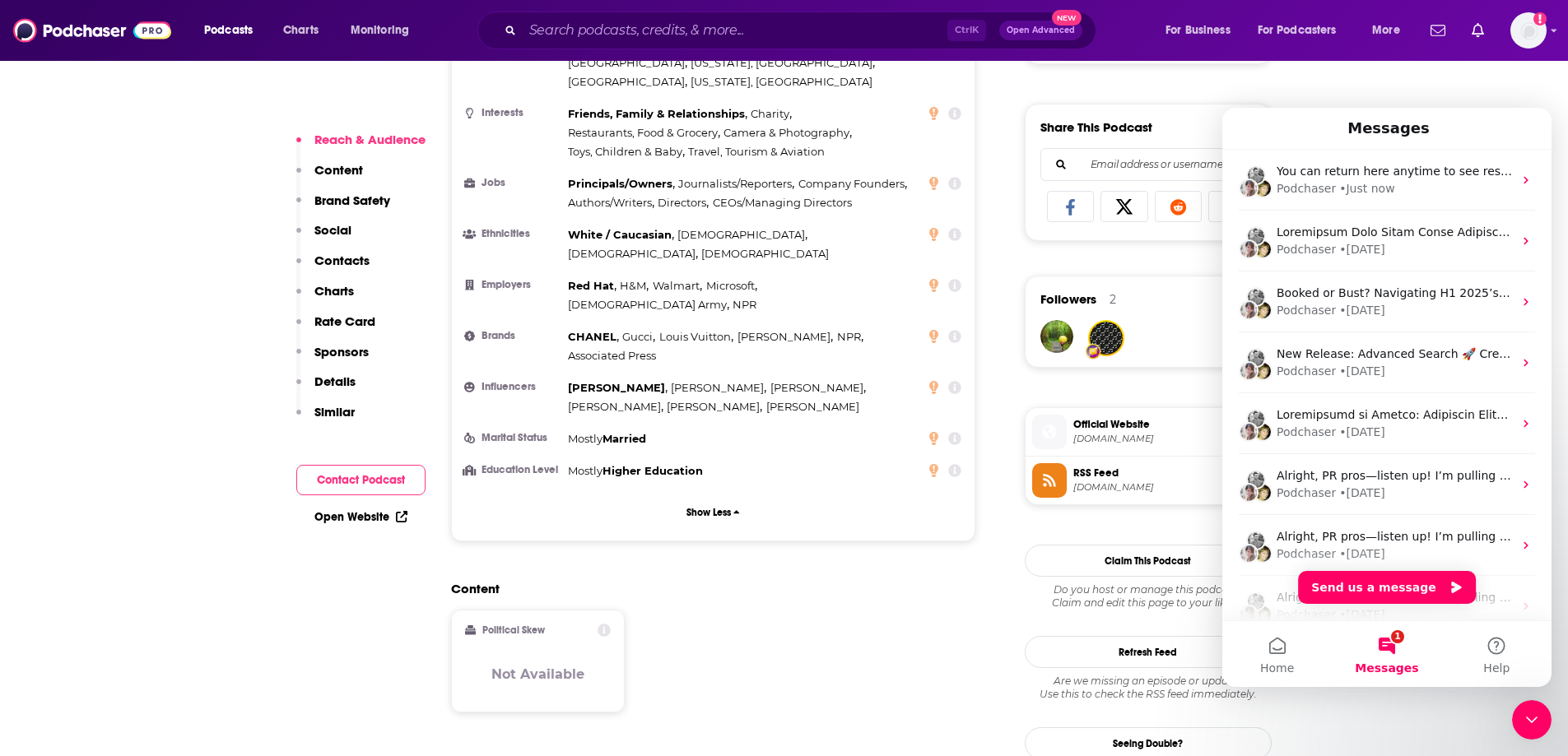
scroll to position [0, 0]
click at [1528, 712] on icon "Close Intercom Messenger" at bounding box center [1532, 720] width 20 height 20
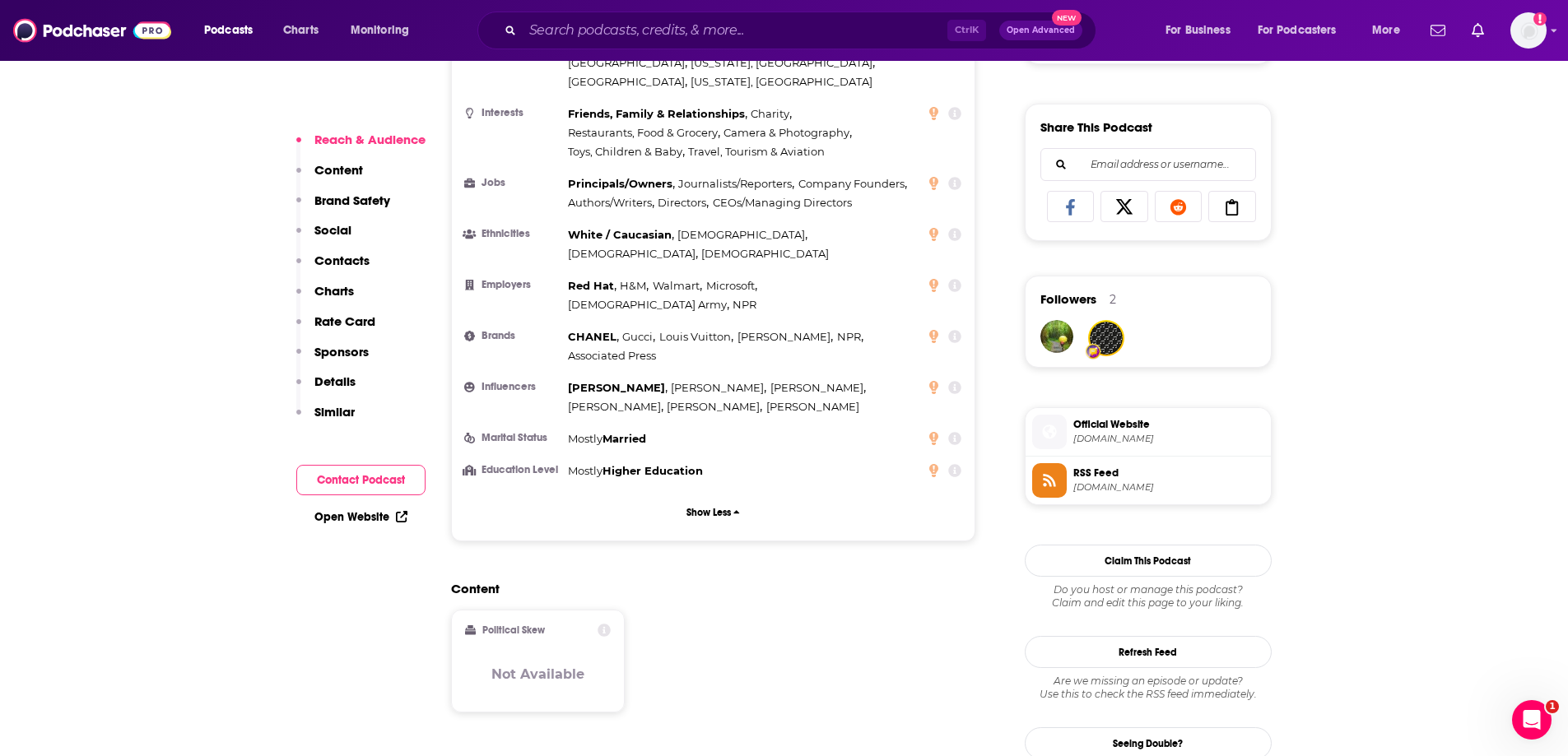
click at [712, 581] on div "Content Political Skew Not Available" at bounding box center [713, 653] width 525 height 146
